Goal: Book appointment/travel/reservation

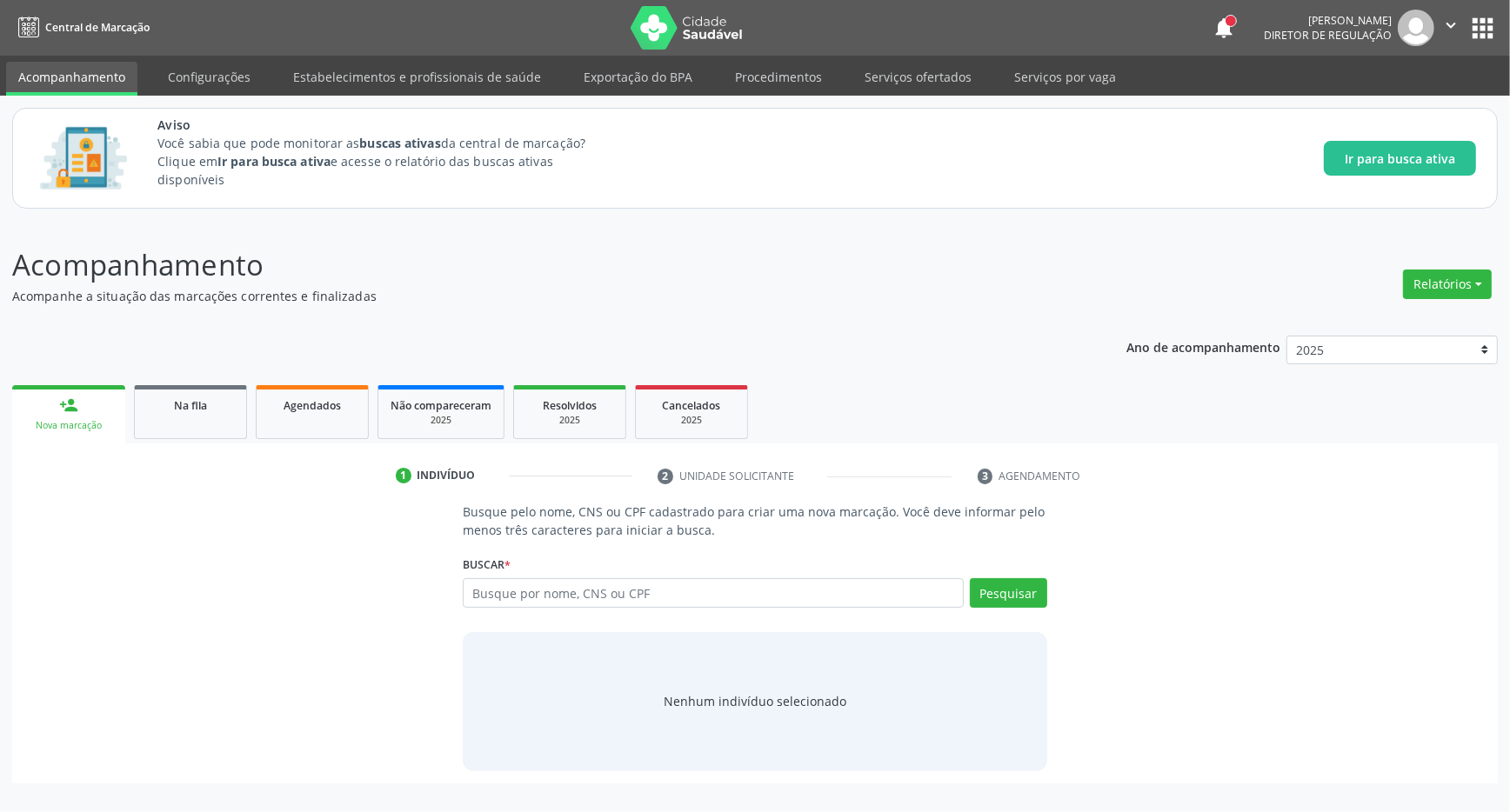
click at [640, 610] on div "Busque por nome, CNS ou CPF Nenhum resultado encontrado para: " " Digite nome, …" at bounding box center [755, 600] width 585 height 42
click at [609, 593] on input "text" at bounding box center [713, 593] width 501 height 30
type input "704607190137825"
click at [1027, 595] on button "Pesquisar" at bounding box center [1009, 593] width 77 height 30
type input "704607190137825"
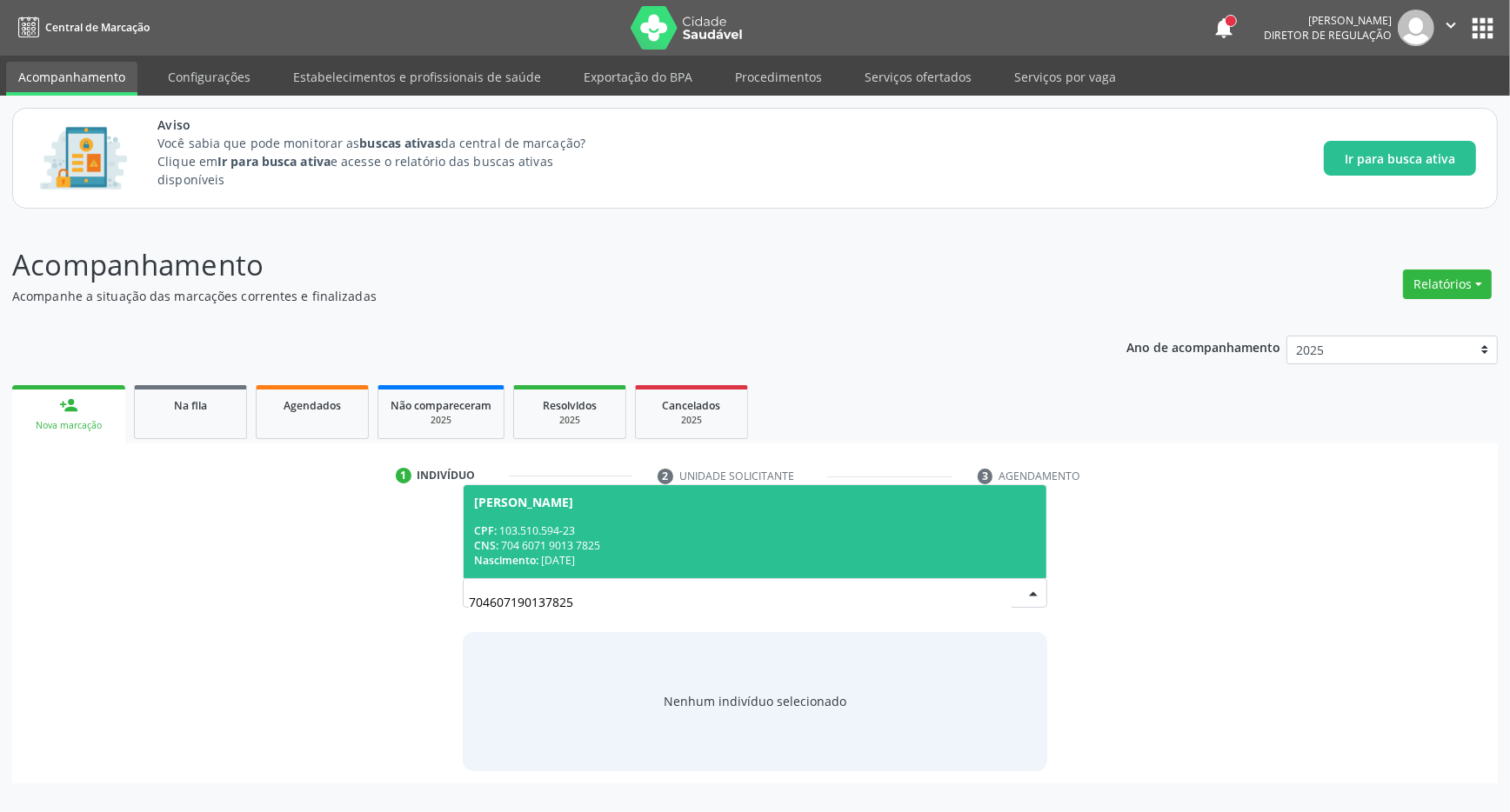
click at [681, 531] on div "CPF: 103.510.594-23" at bounding box center [755, 530] width 562 height 15
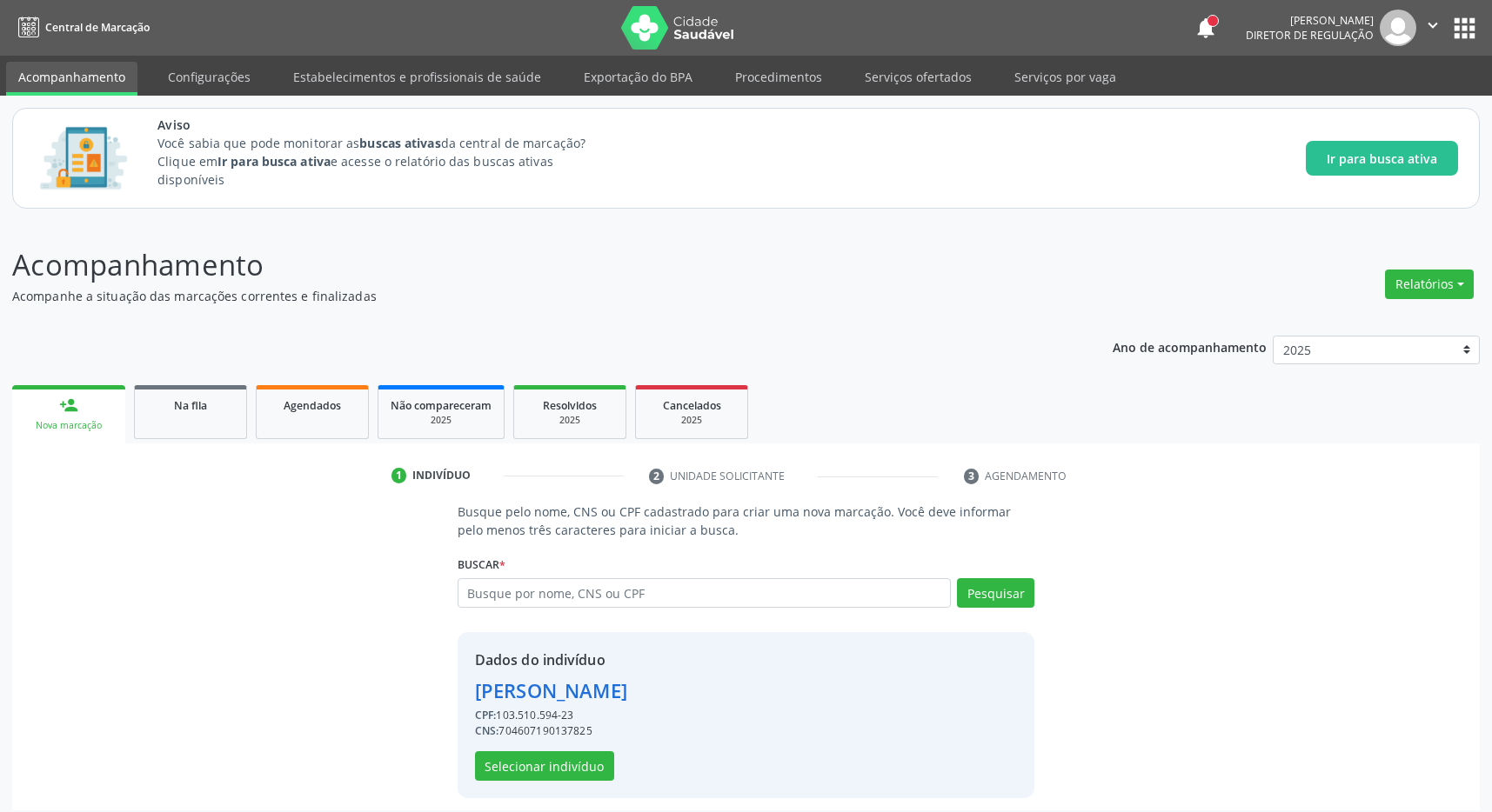
scroll to position [11, 0]
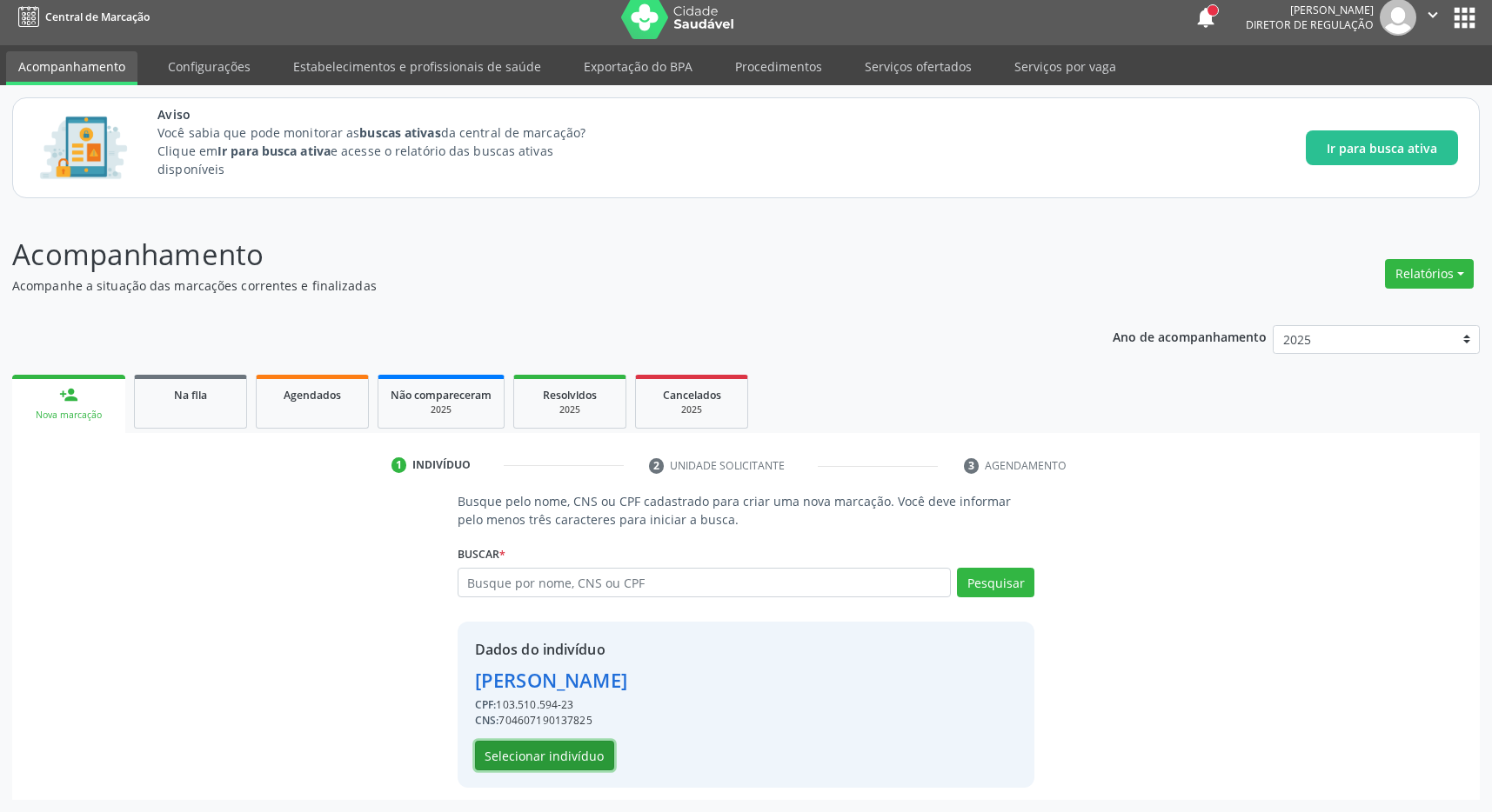
click at [568, 746] on button "Selecionar indivíduo" at bounding box center [544, 756] width 140 height 30
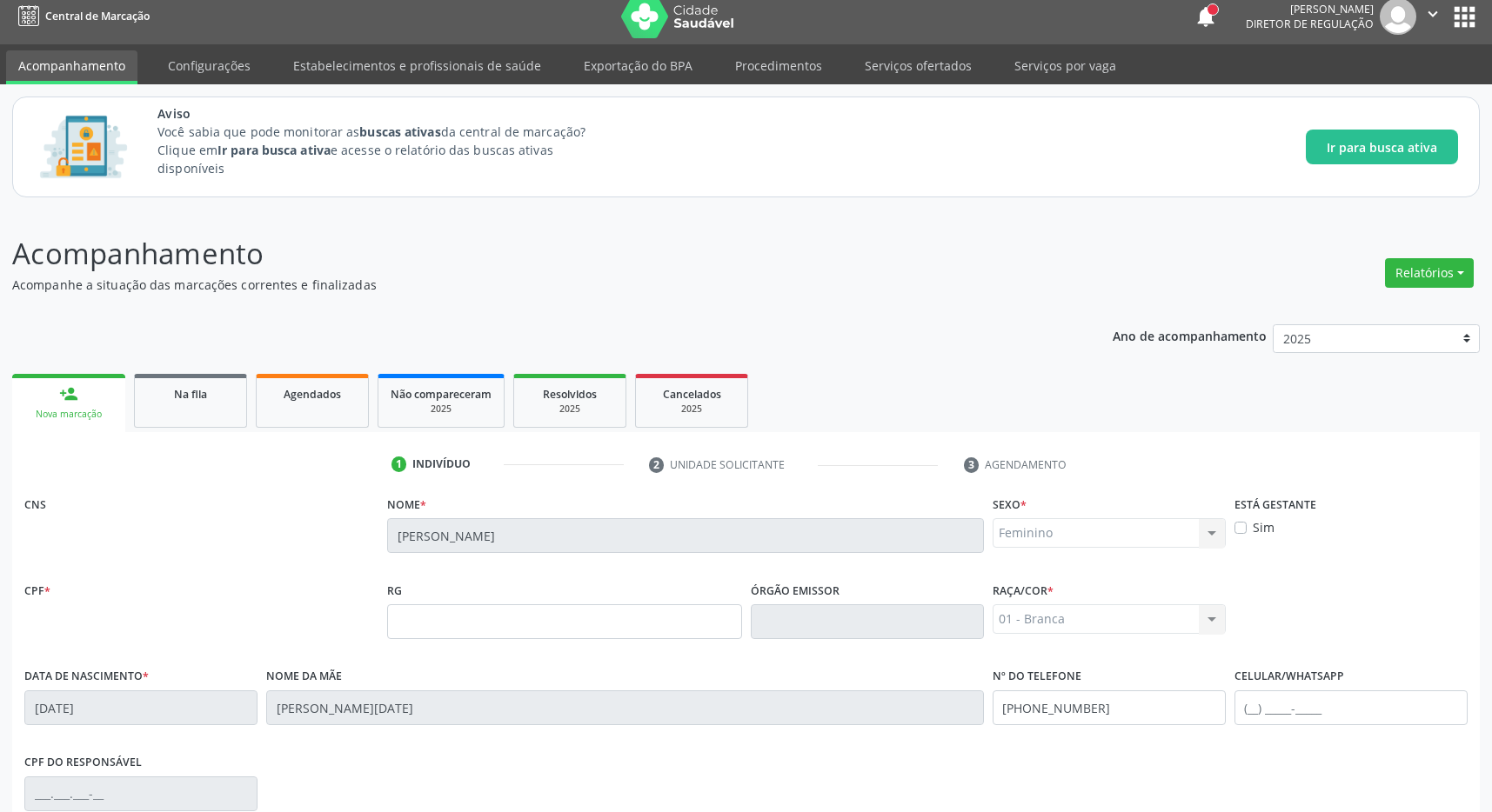
scroll to position [257, 0]
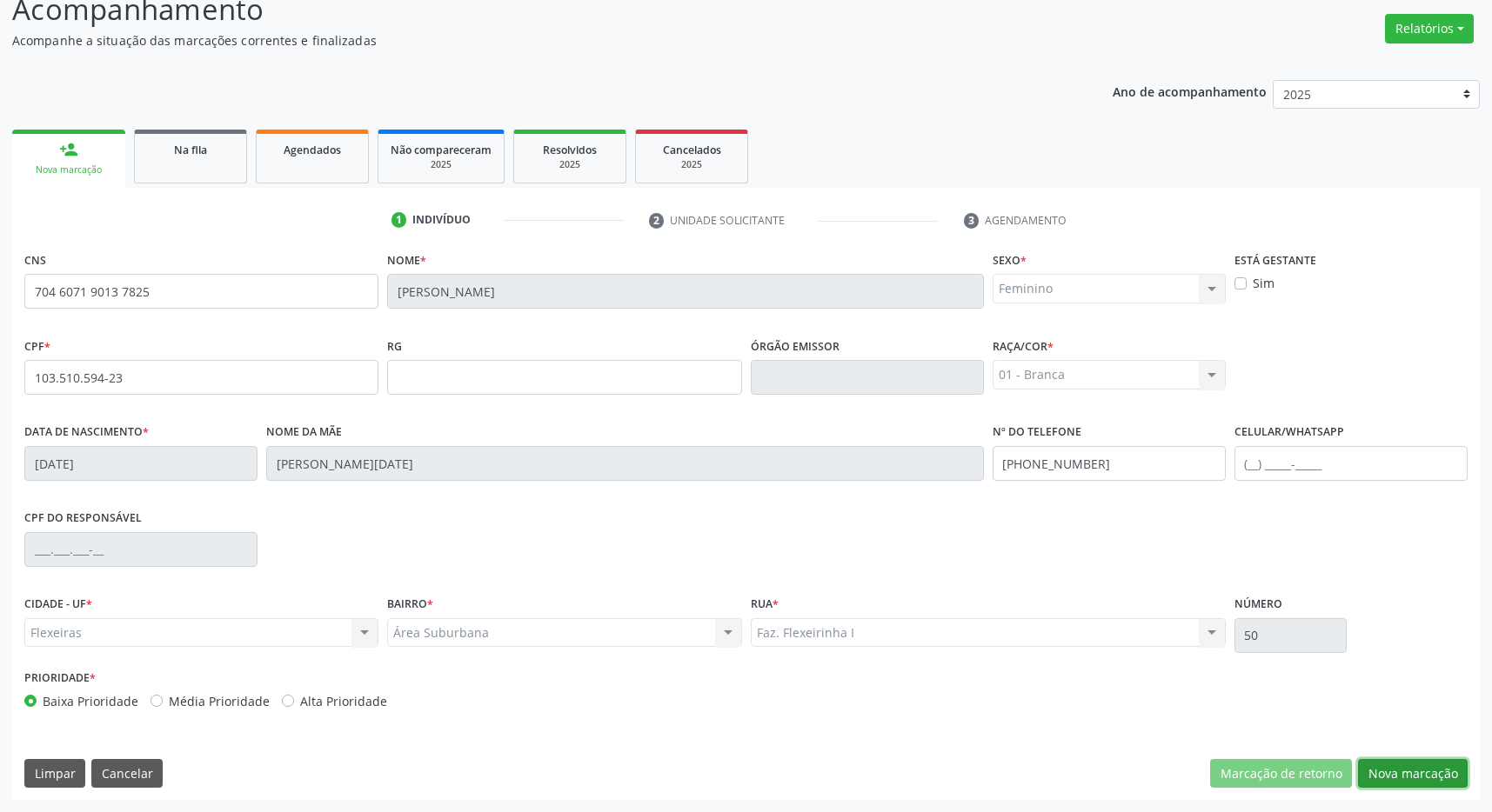
click at [1390, 771] on button "Nova marcação" at bounding box center [1413, 774] width 110 height 30
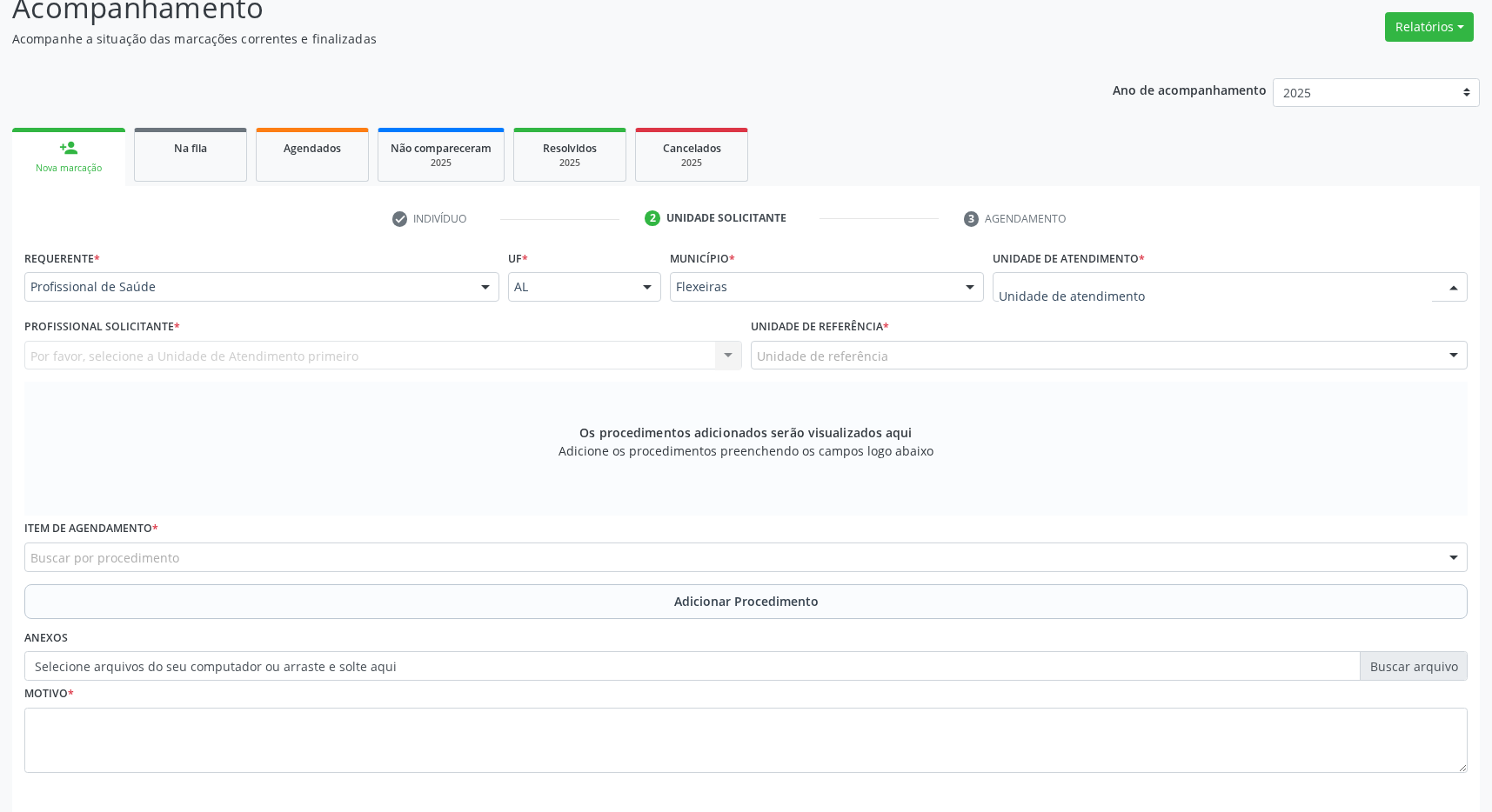
click at [1277, 288] on div at bounding box center [1230, 287] width 475 height 30
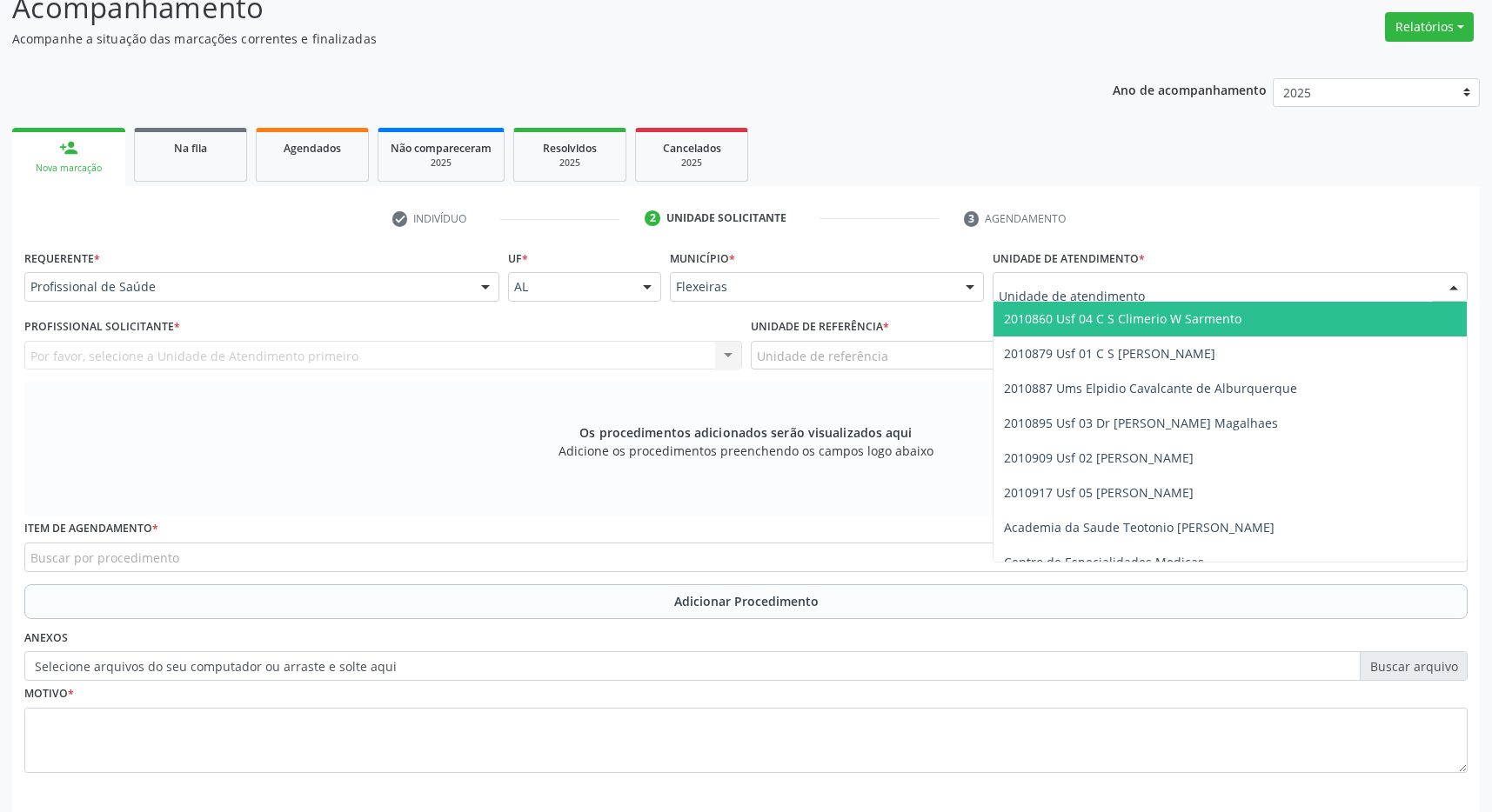
click at [1192, 318] on span "2010860 Usf 04 C S Climerio W Sarmento" at bounding box center [1122, 319] width 237 height 17
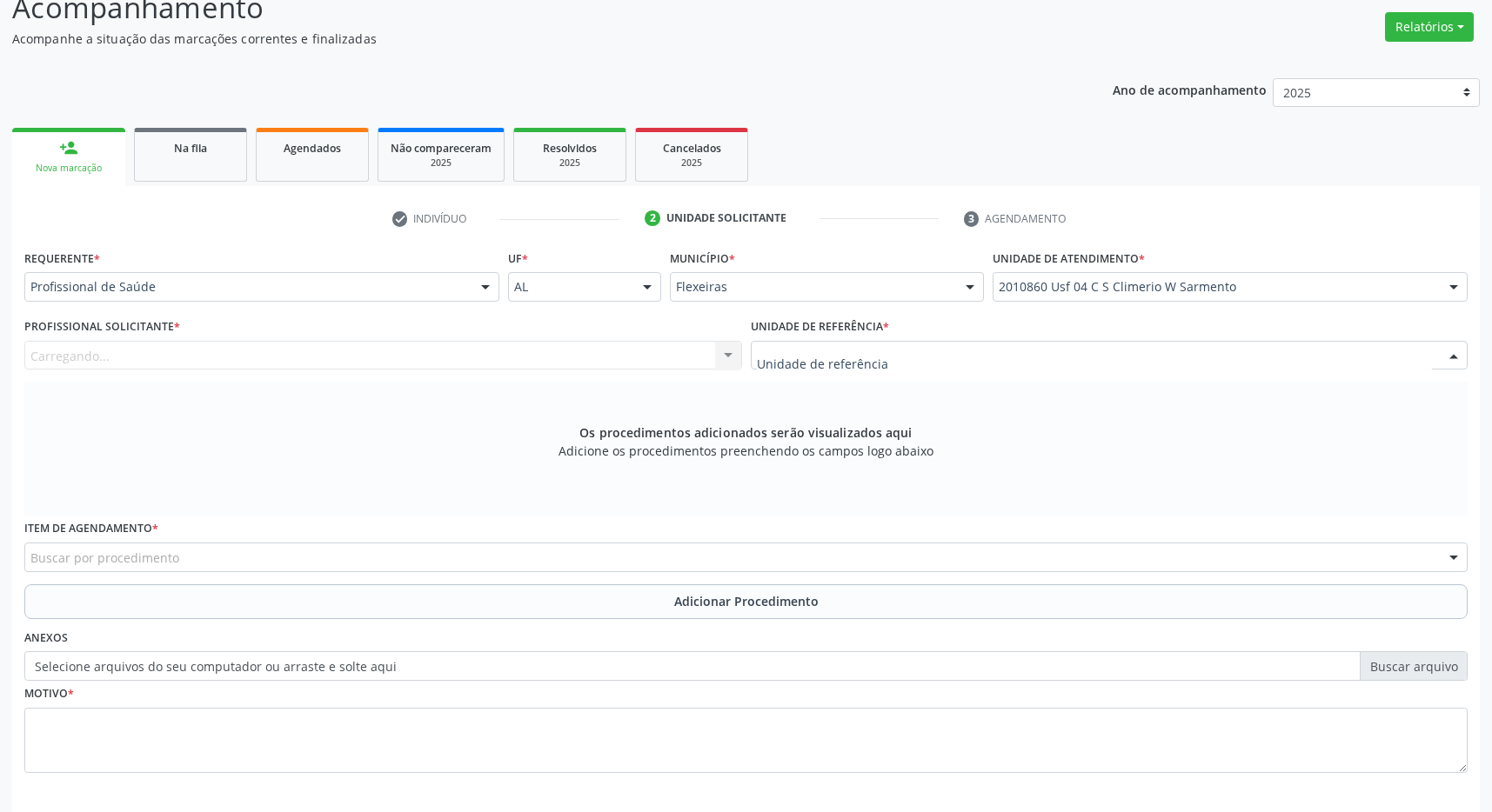
click at [1178, 356] on div at bounding box center [1109, 356] width 717 height 30
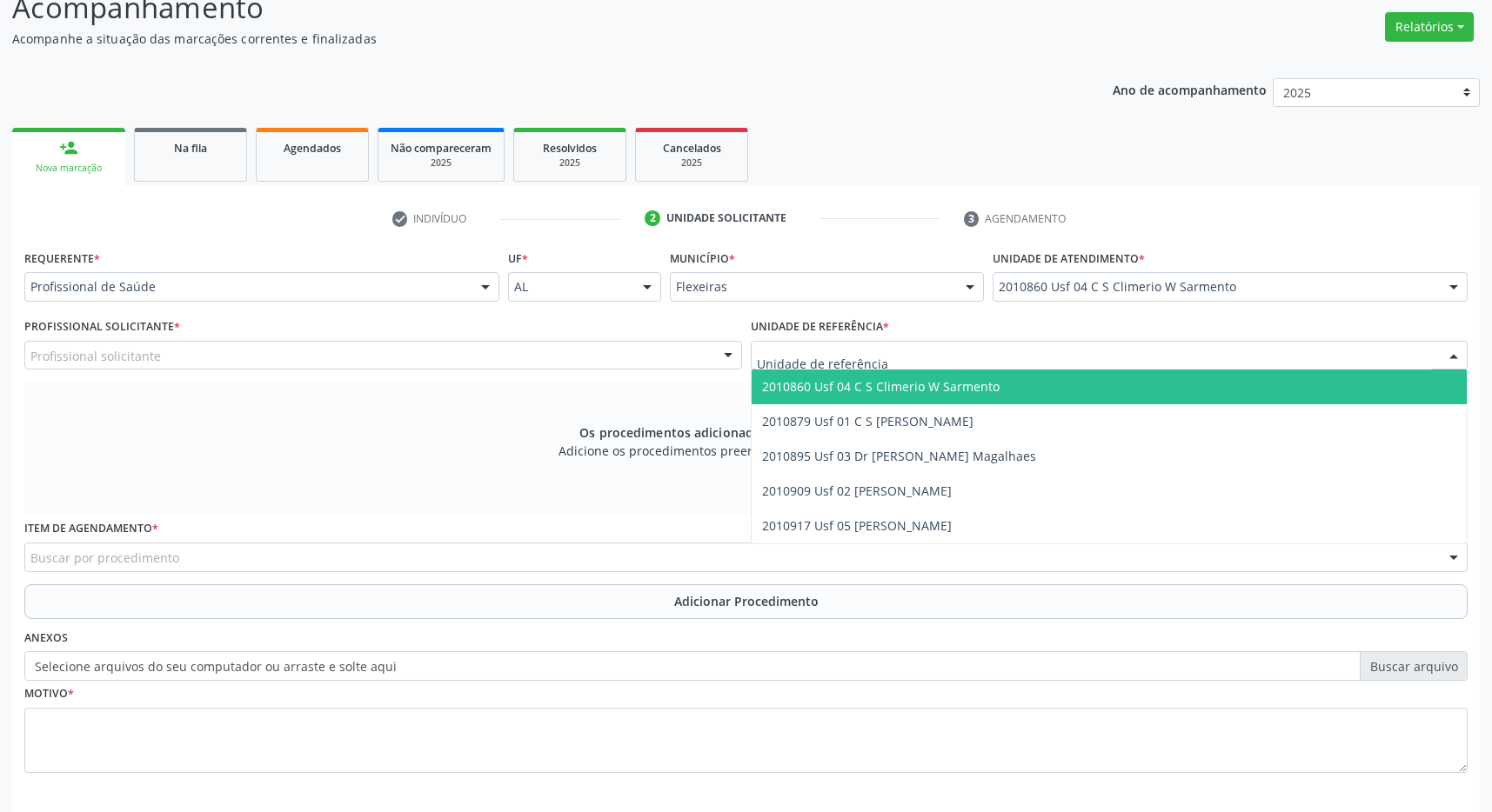
click at [1153, 385] on span "2010860 Usf 04 C S Climerio W Sarmento" at bounding box center [1109, 387] width 716 height 35
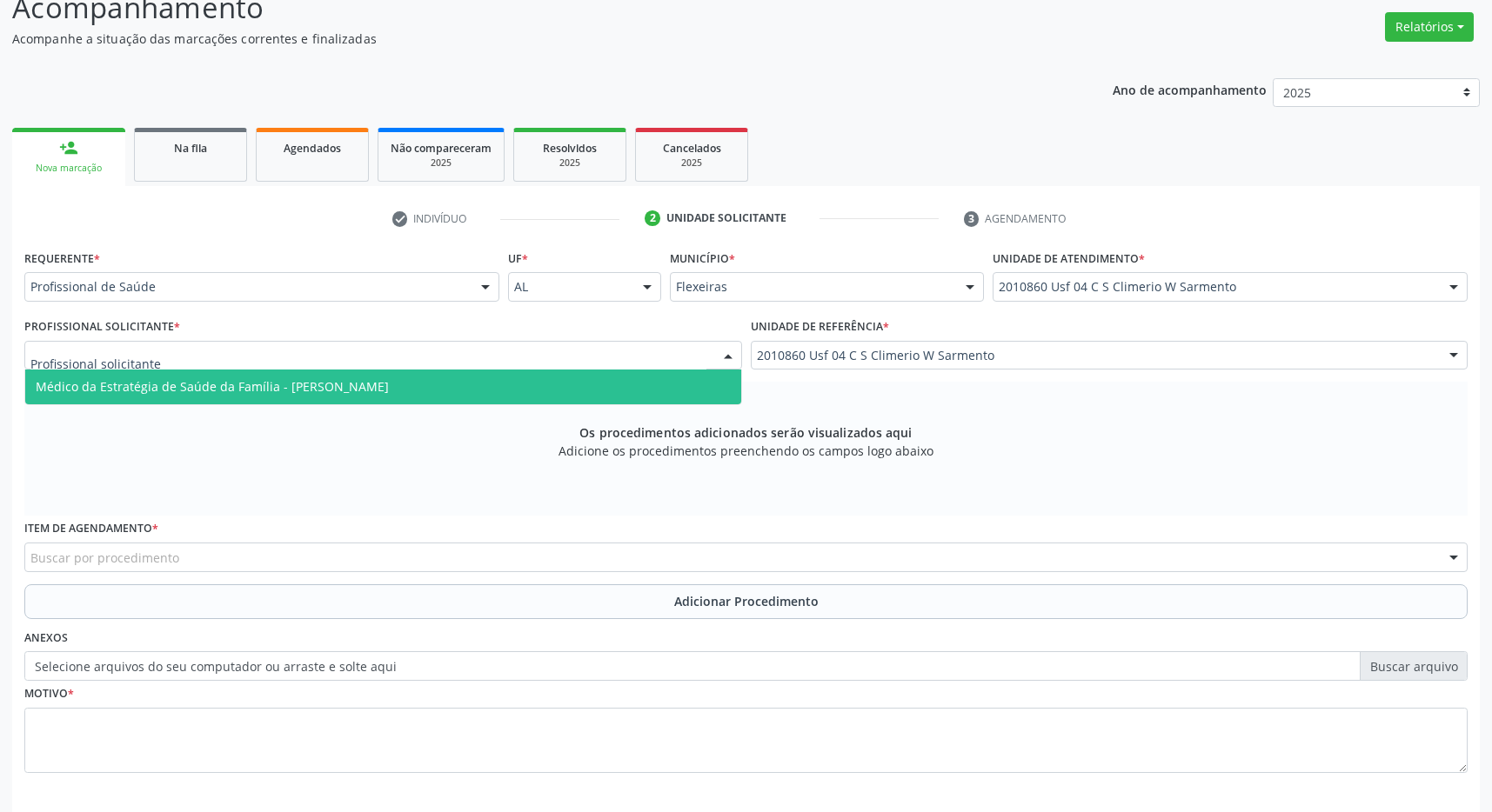
click at [649, 361] on div at bounding box center [383, 356] width 717 height 30
click at [548, 384] on span "Médico da Estratégia de Saúde da Família - [PERSON_NAME]" at bounding box center [383, 387] width 716 height 35
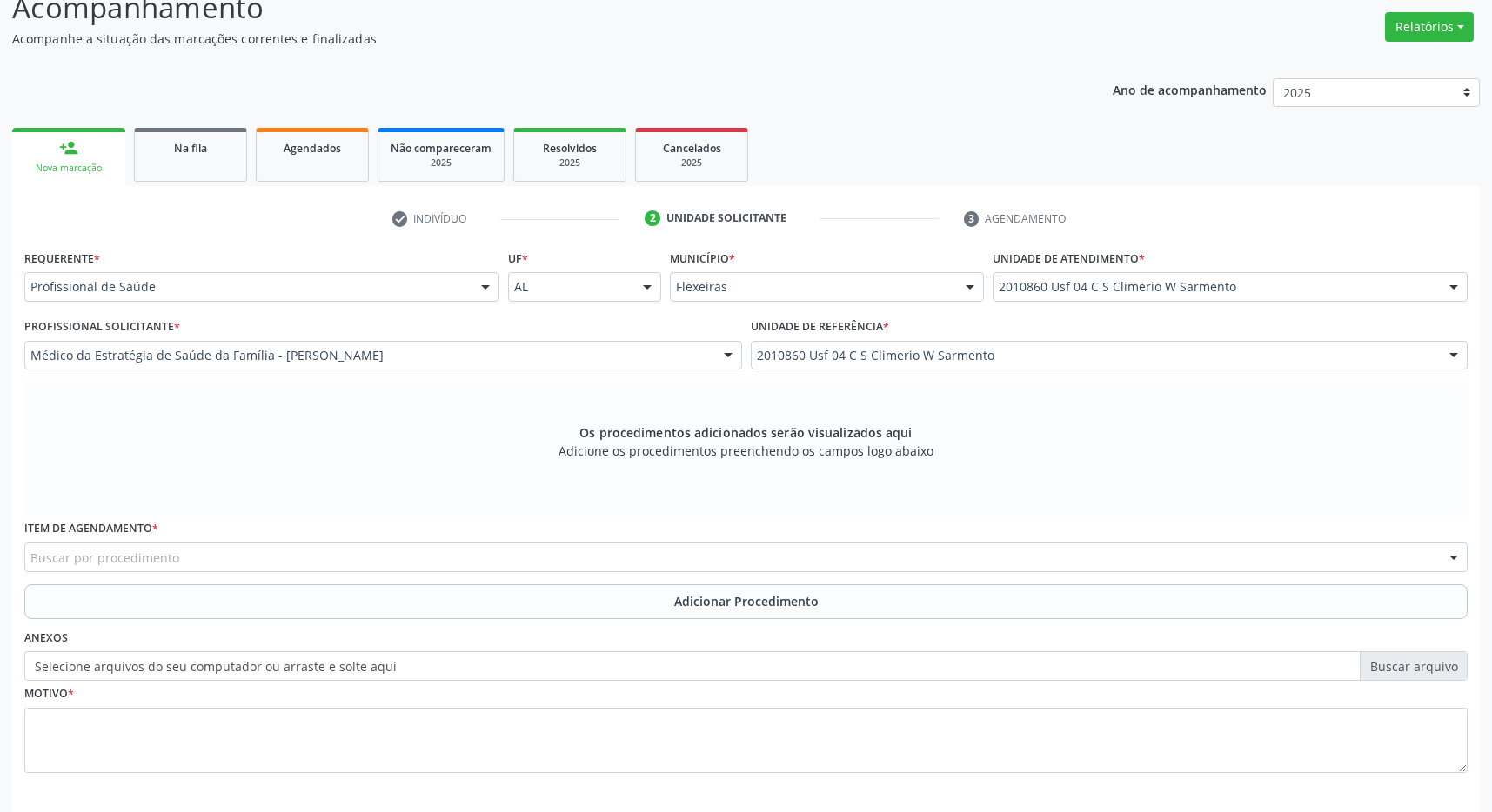
click at [442, 565] on div "Buscar por procedimento" at bounding box center [746, 557] width 1444 height 30
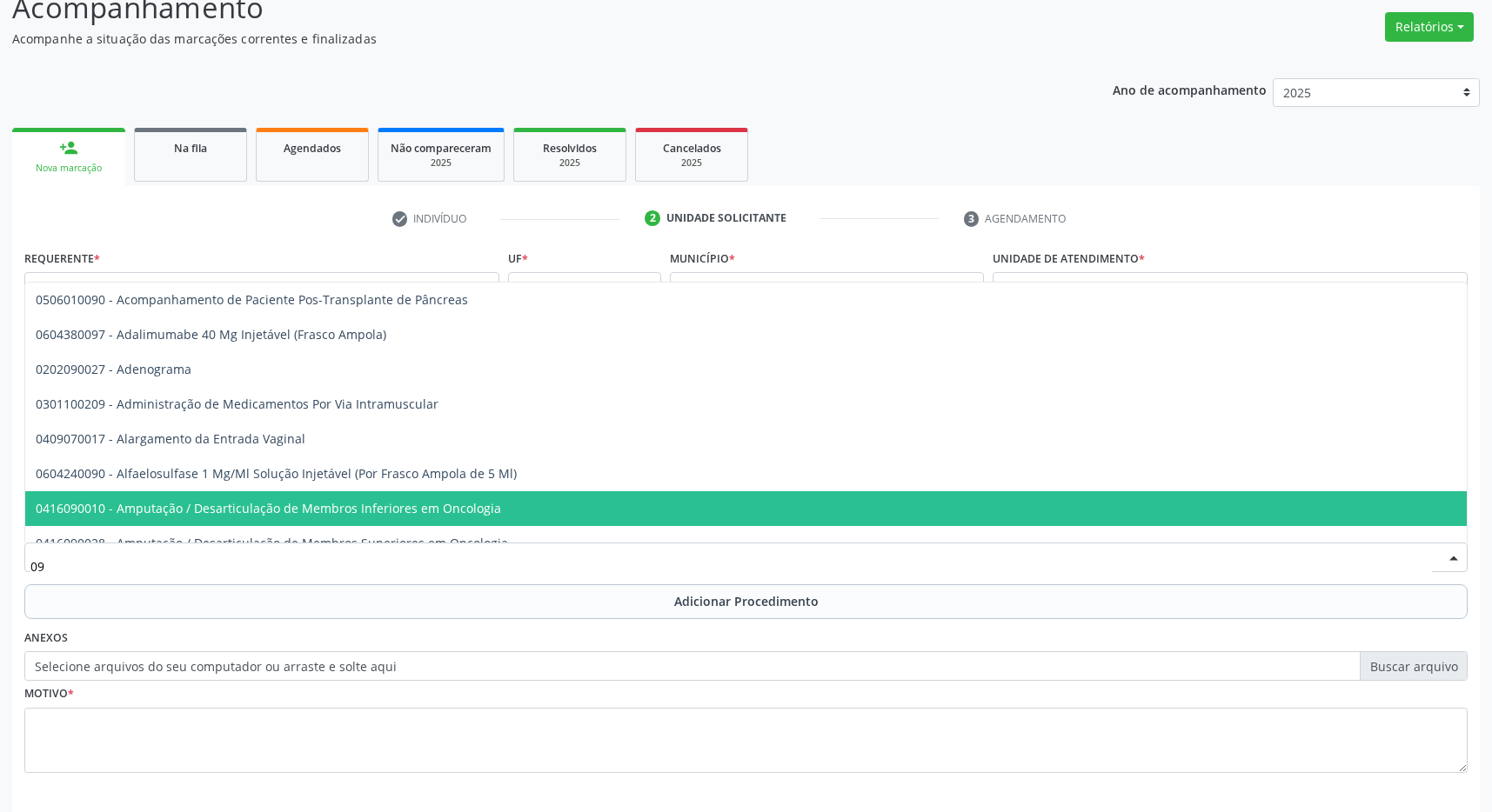
type input "0"
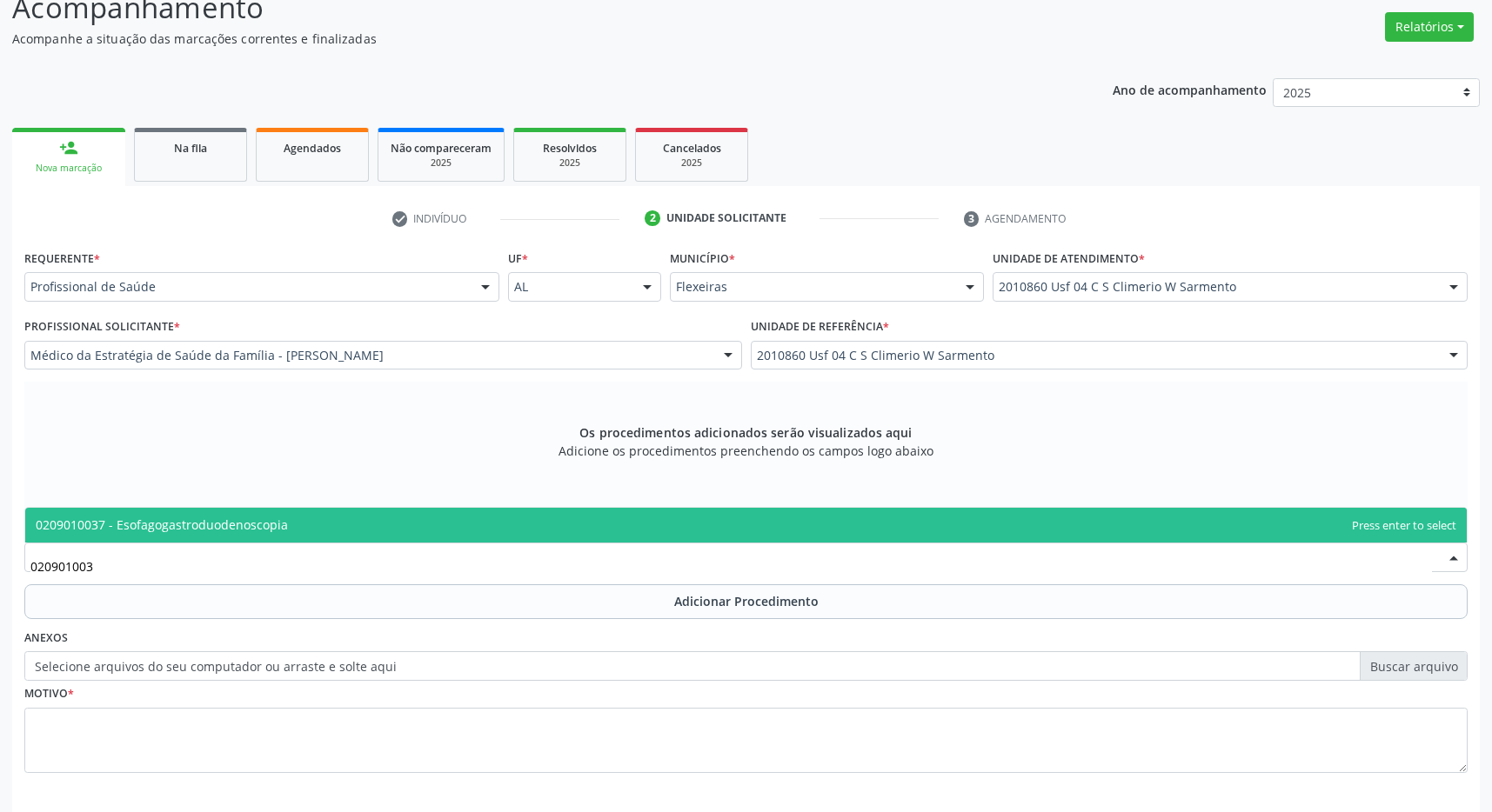
type input "0209010037"
click at [442, 529] on span "0209010037 - Esofagogastroduodenoscopia" at bounding box center [746, 526] width 1442 height 35
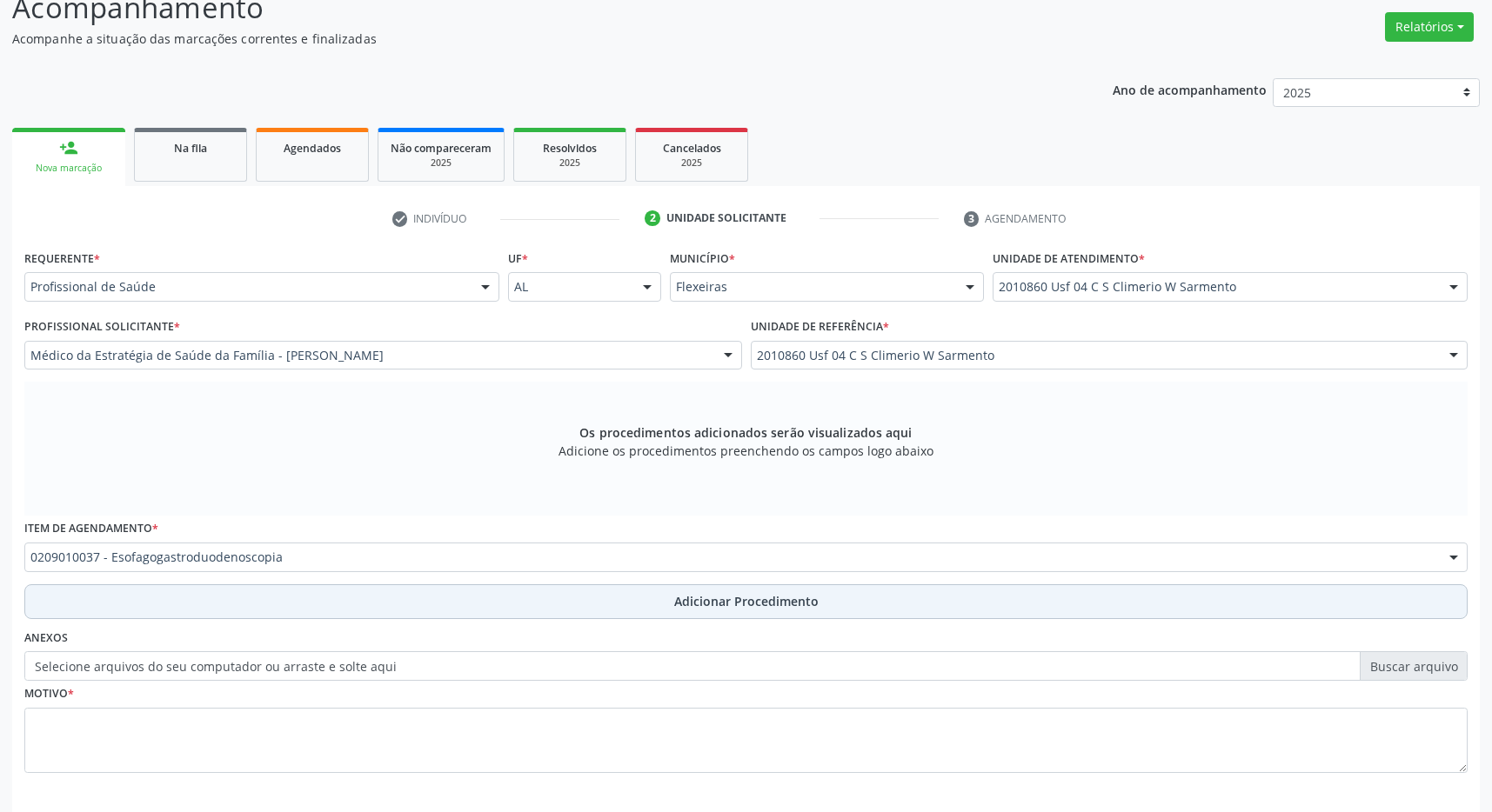
click at [667, 604] on button "Adicionar Procedimento" at bounding box center [746, 602] width 1444 height 35
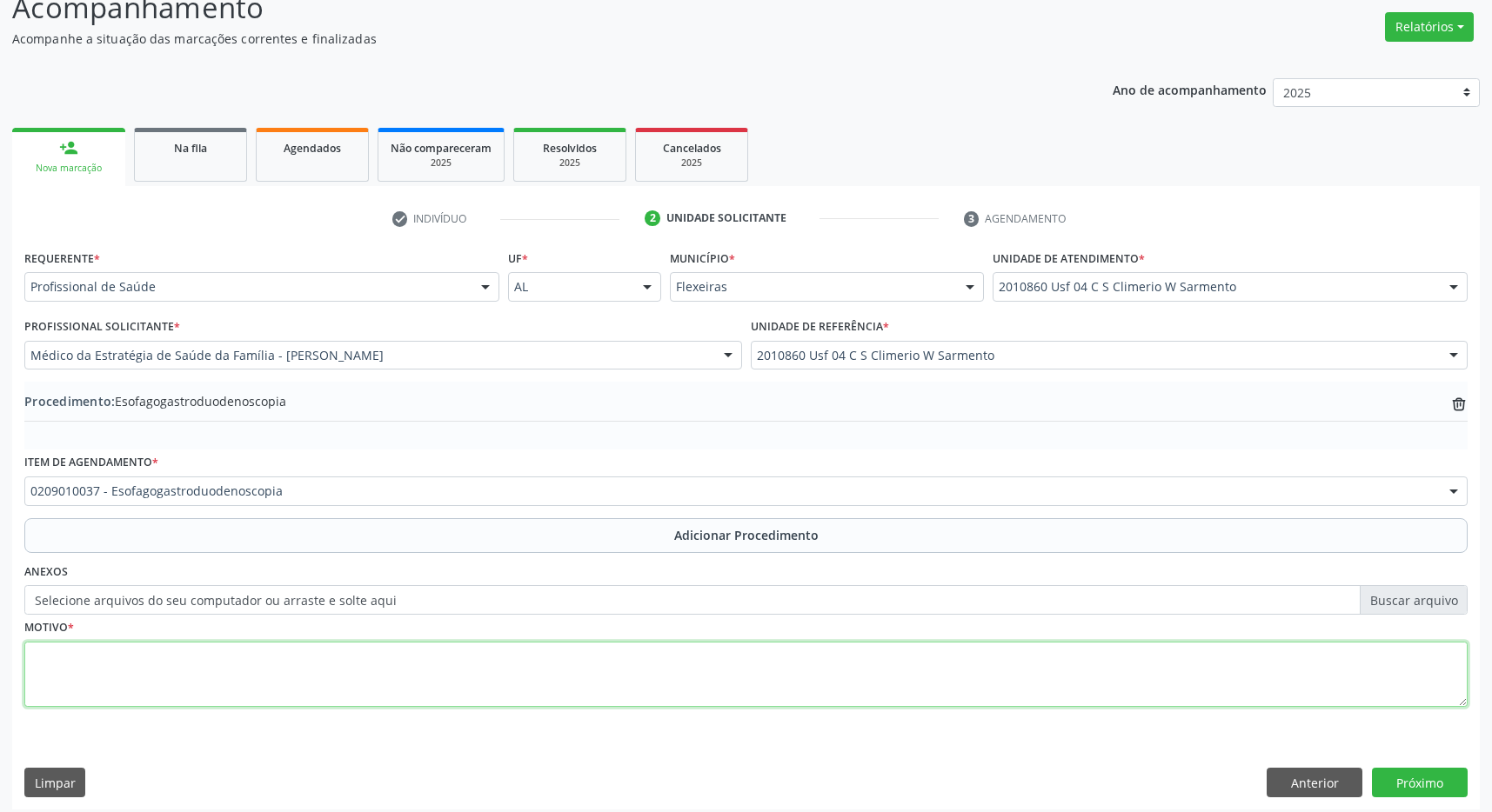
click at [284, 681] on textarea at bounding box center [746, 674] width 1444 height 66
type textarea "paciente refere epigastralgia de longa data a pedido"
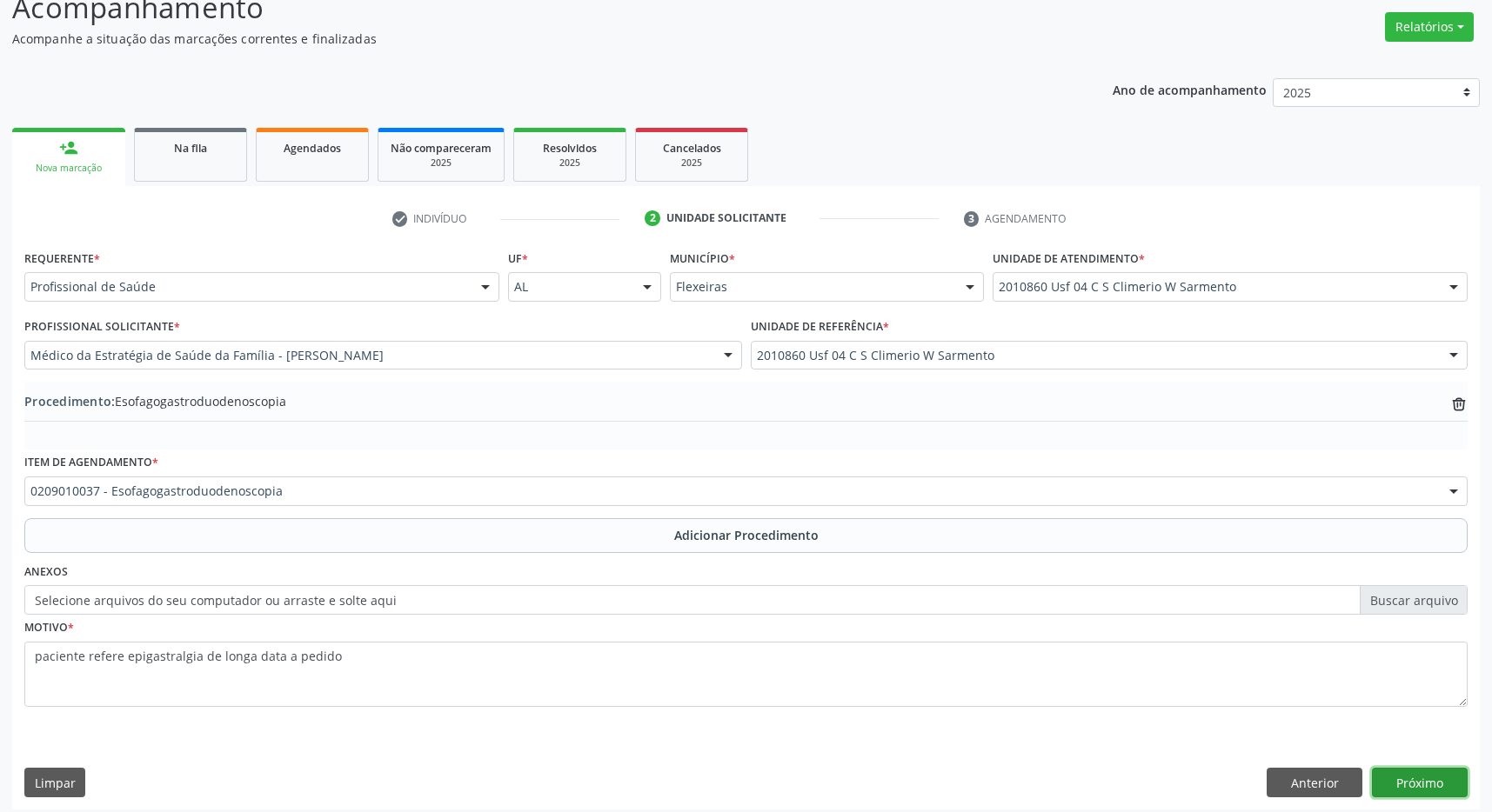
click at [1426, 782] on button "Próximo" at bounding box center [1419, 783] width 96 height 30
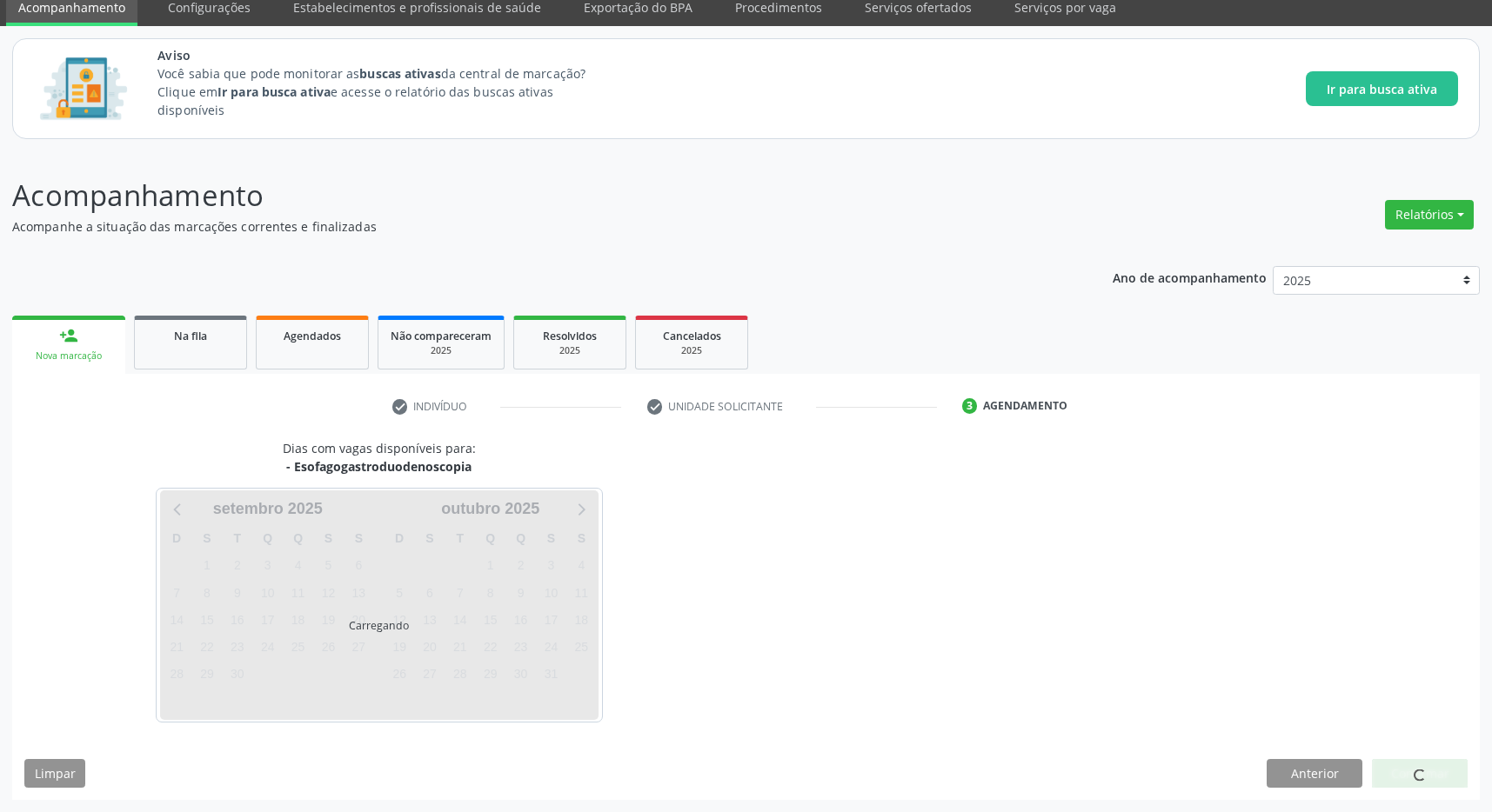
scroll to position [71, 0]
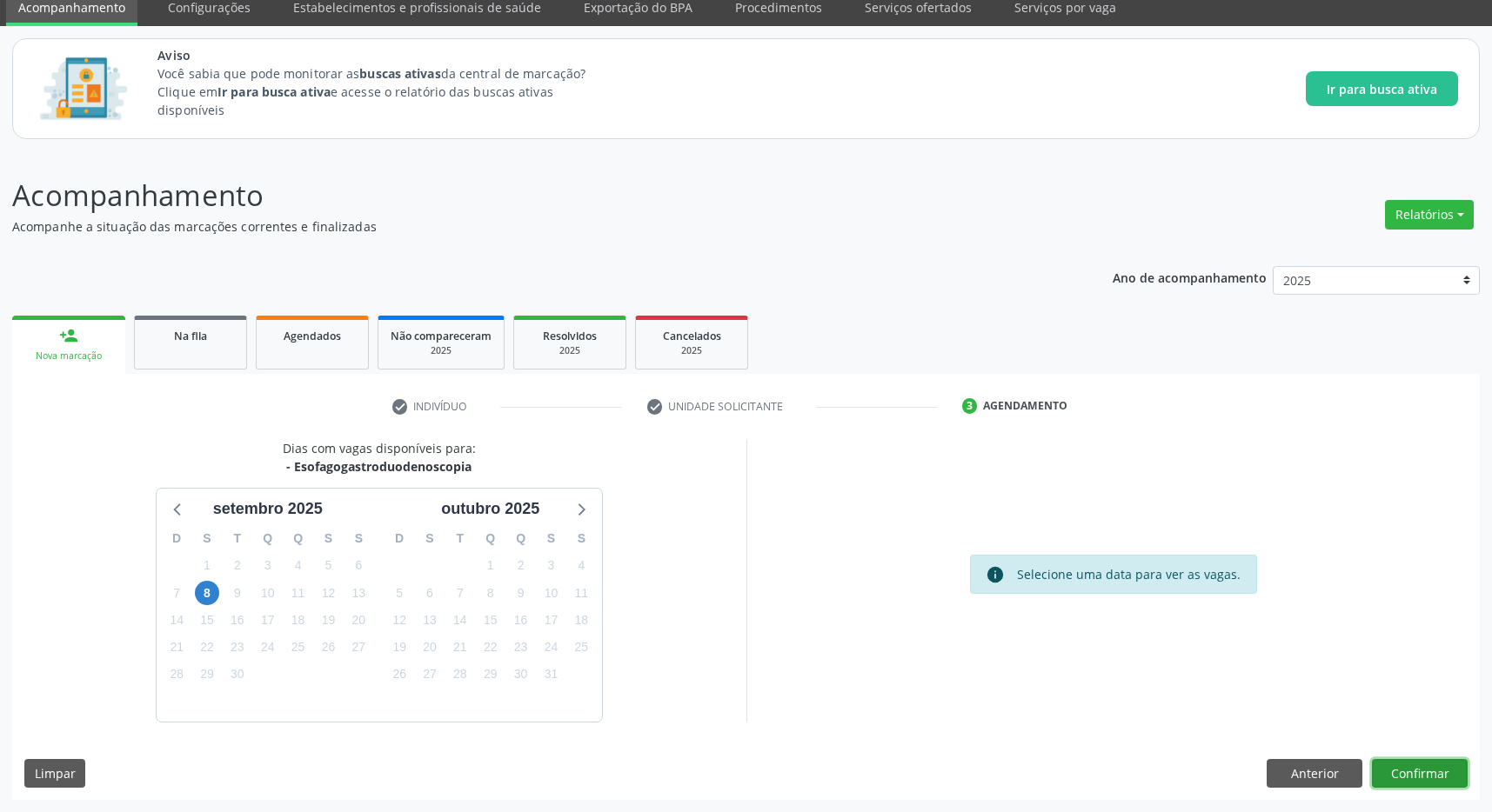
click at [1428, 769] on button "Confirmar" at bounding box center [1419, 774] width 96 height 30
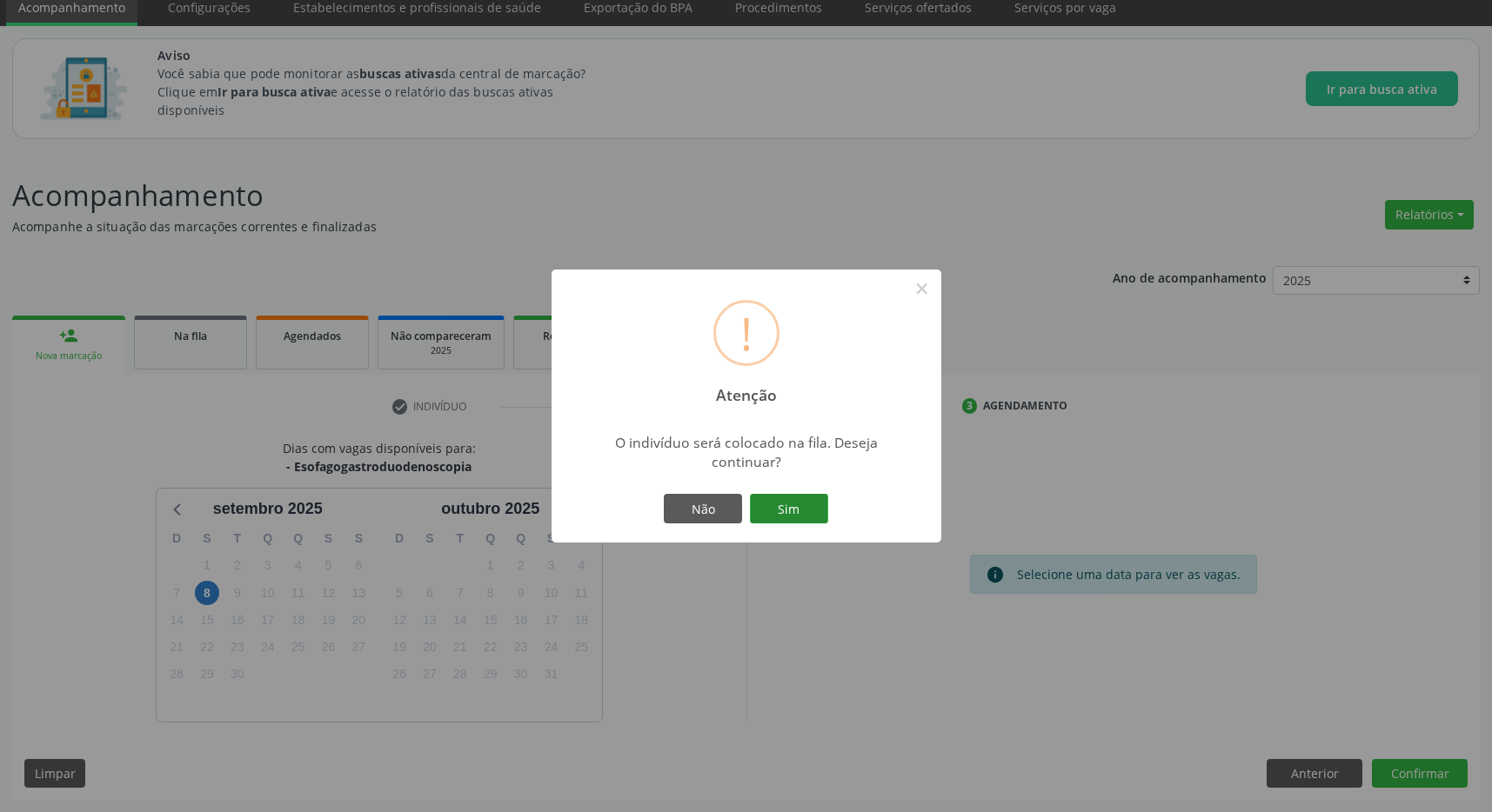
click at [770, 495] on button "Sim" at bounding box center [789, 509] width 78 height 30
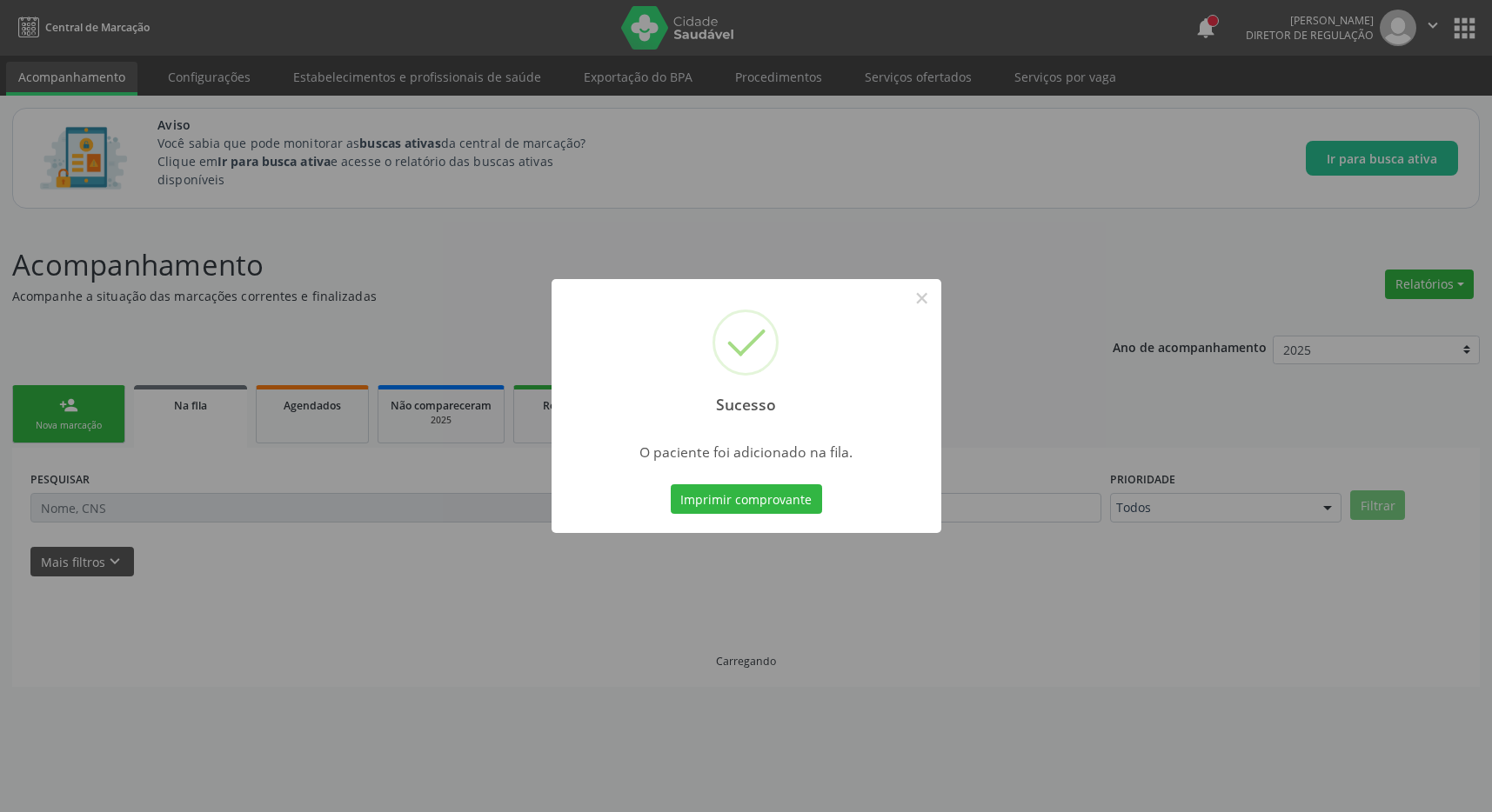
scroll to position [0, 0]
click at [926, 297] on button "×" at bounding box center [931, 298] width 30 height 30
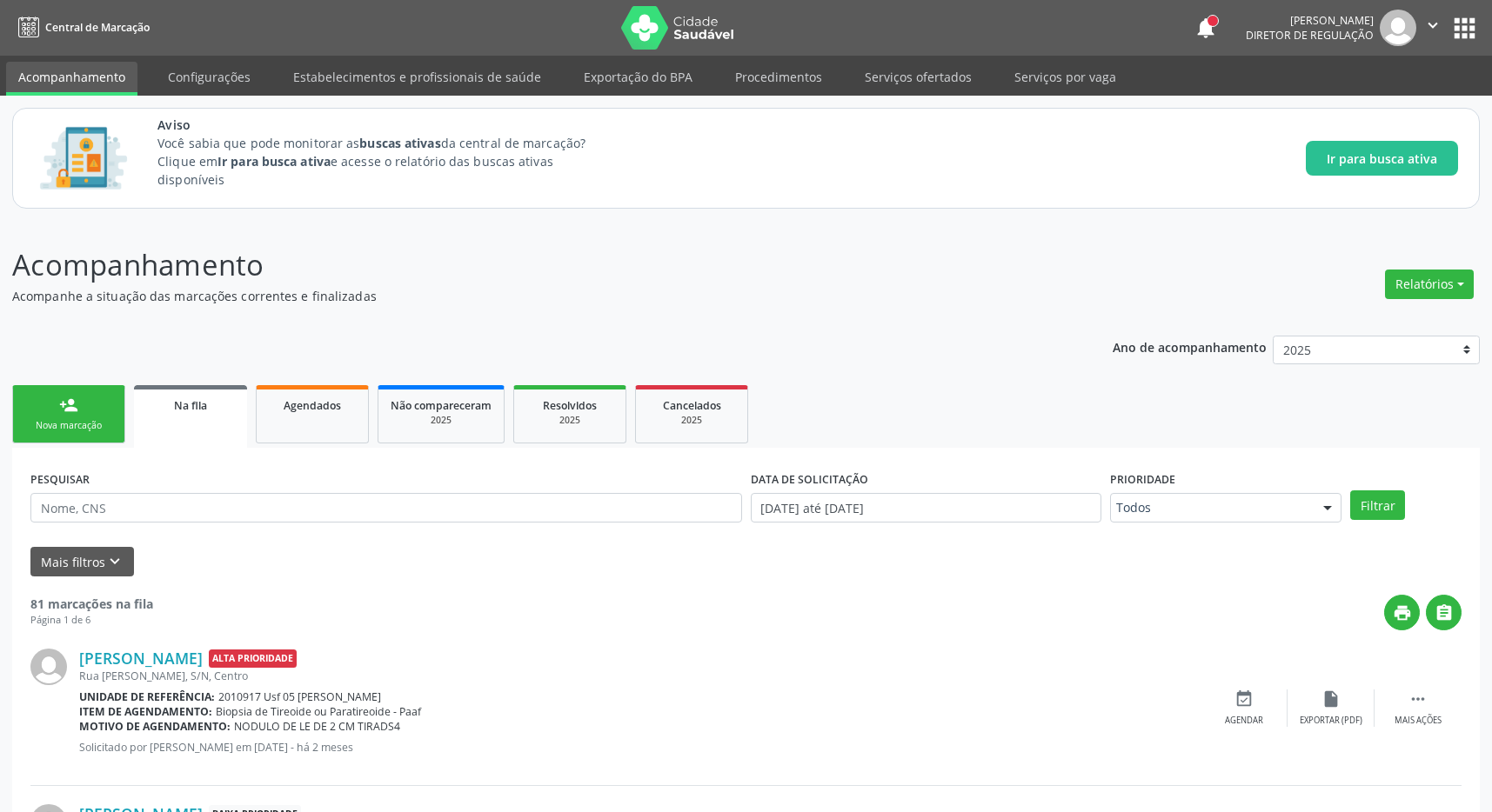
click at [1467, 23] on button "apps" at bounding box center [1465, 28] width 31 height 31
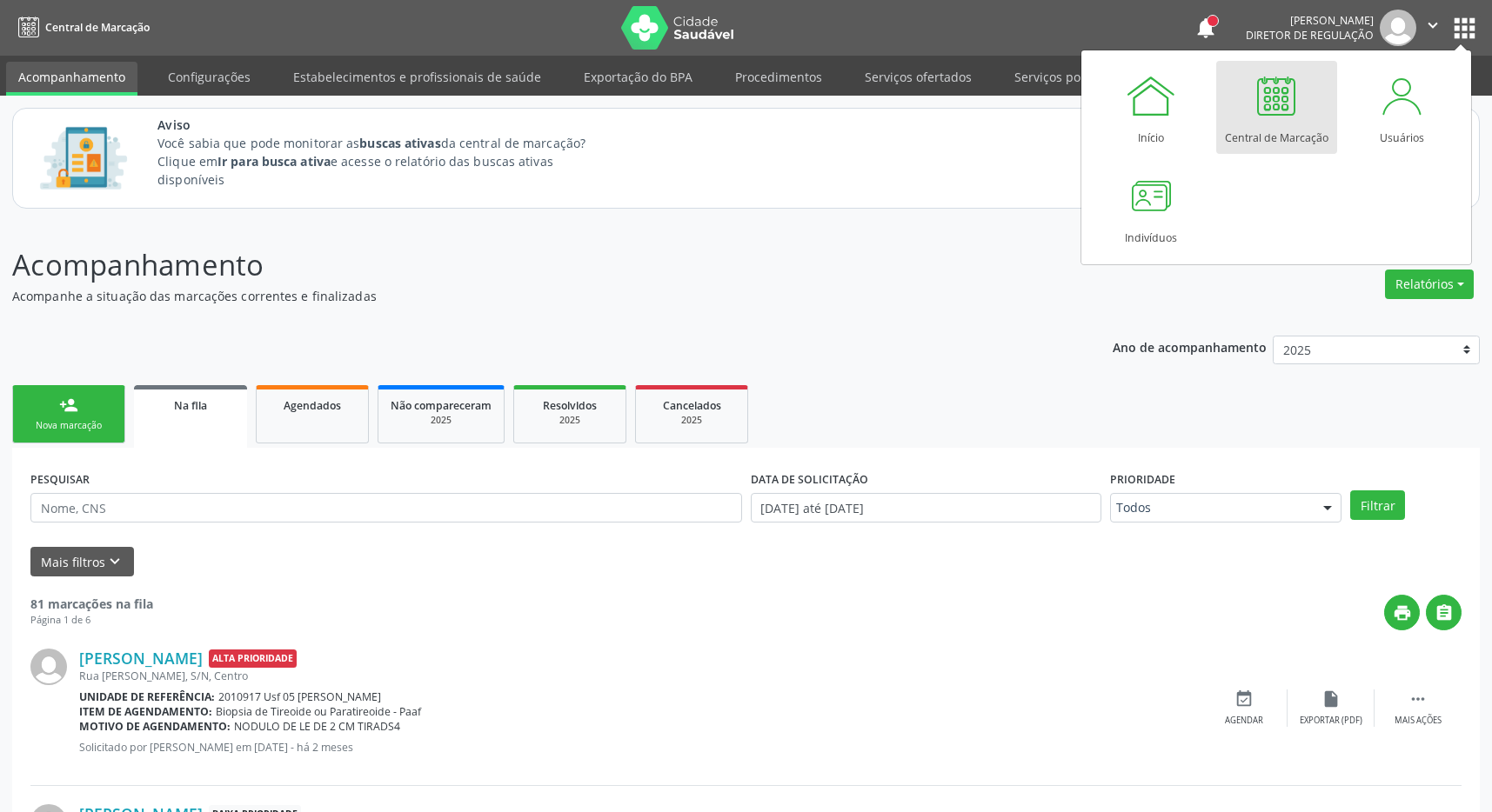
click at [1263, 116] on div at bounding box center [1276, 95] width 52 height 52
